Goal: Check status: Check status

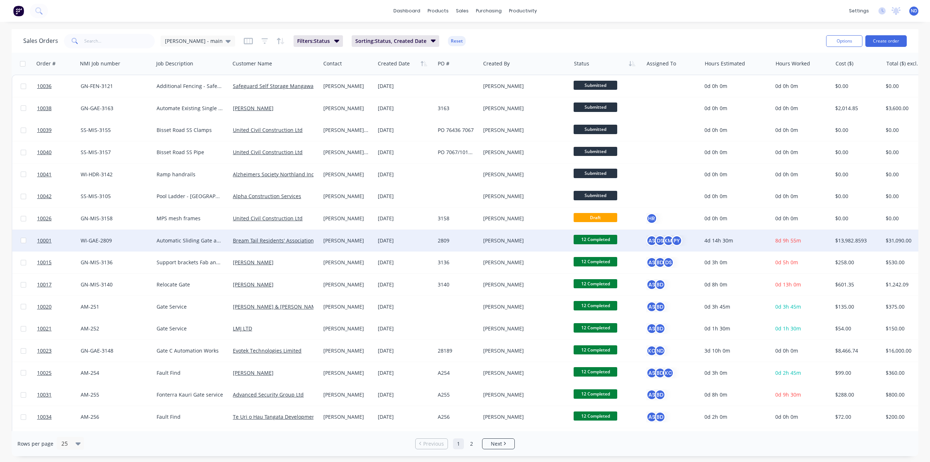
click at [174, 242] on div "Automatic Sliding Gate and Fence" at bounding box center [190, 240] width 67 height 7
click at [94, 240] on div "WI-GAE-2809" at bounding box center [114, 240] width 67 height 7
click at [45, 242] on span "10001" at bounding box center [44, 240] width 15 height 7
click at [602, 240] on span "12 Completed" at bounding box center [596, 239] width 44 height 9
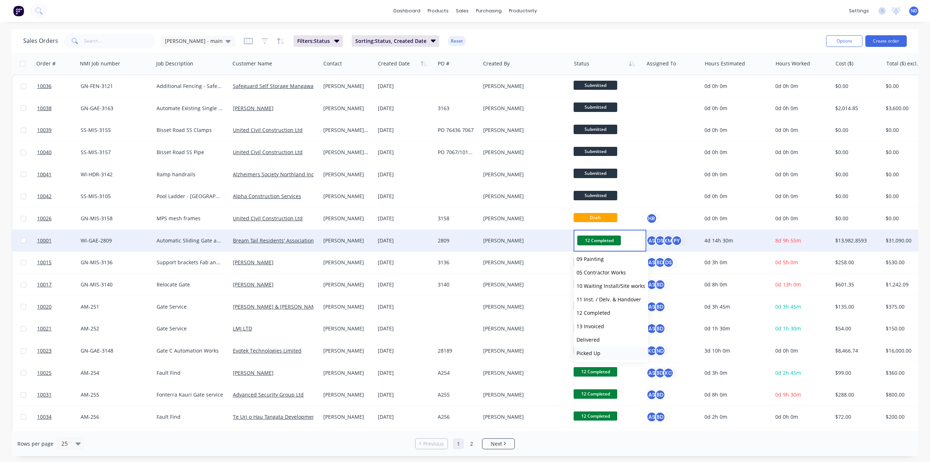
scroll to position [112, 0]
click at [595, 324] on span "13 Invoiced" at bounding box center [591, 325] width 28 height 7
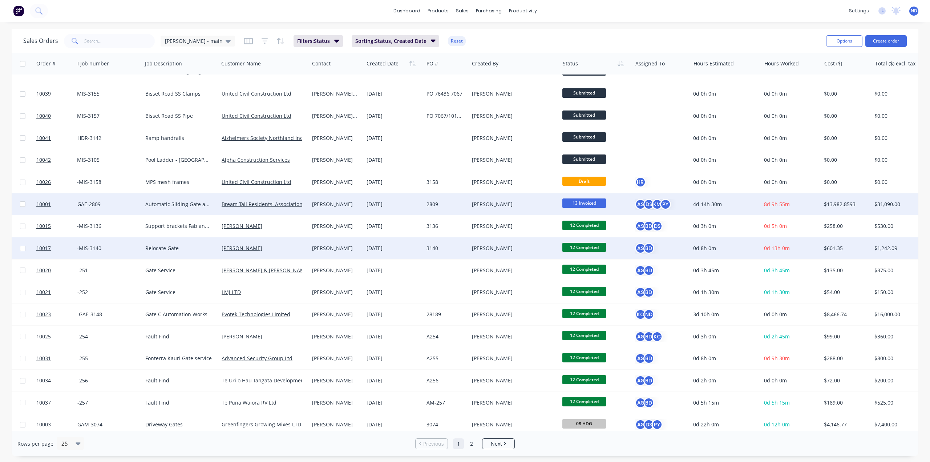
scroll to position [36, 0]
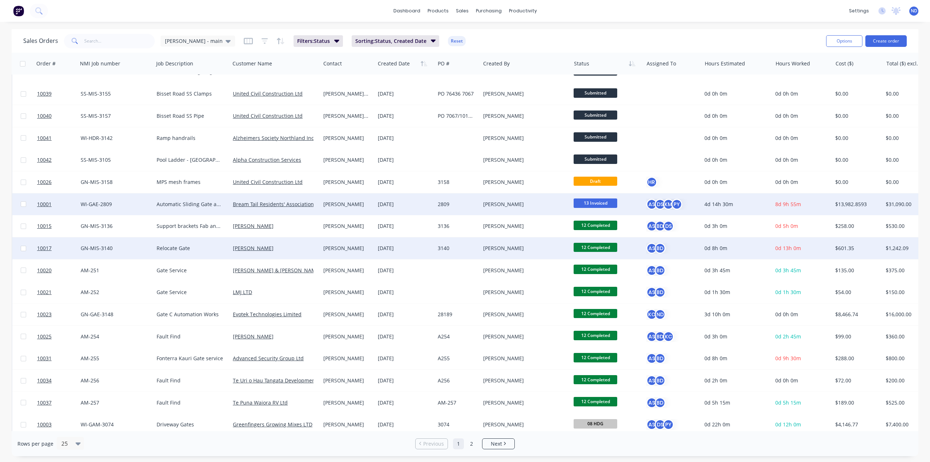
click at [600, 248] on span "12 Completed" at bounding box center [596, 247] width 44 height 9
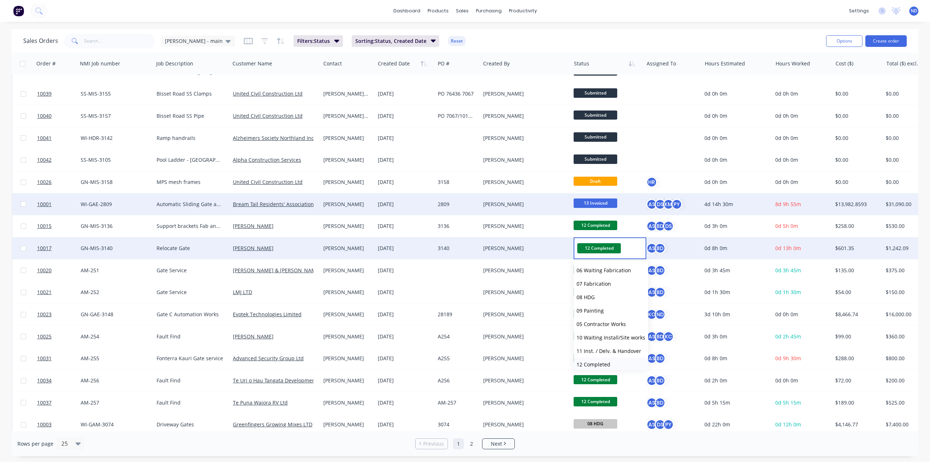
scroll to position [112, 0]
click at [593, 336] on span "13 Invoiced" at bounding box center [591, 333] width 28 height 7
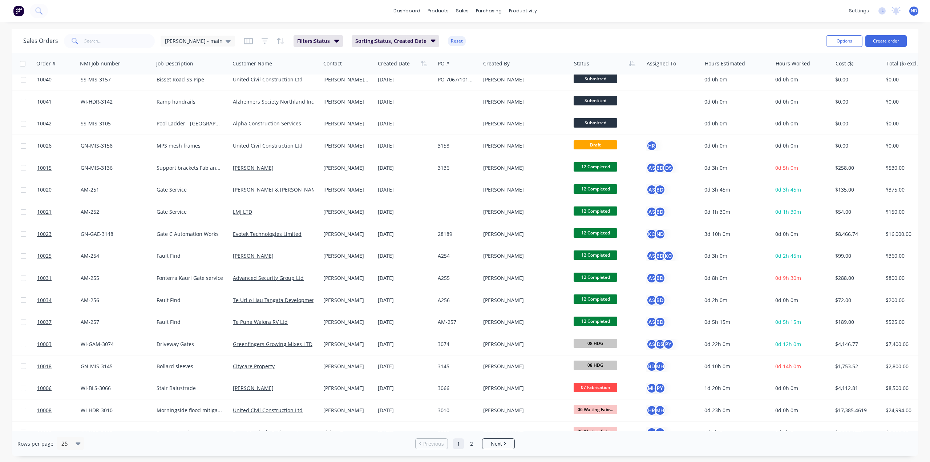
scroll to position [0, 0]
